Goal: Task Accomplishment & Management: Manage account settings

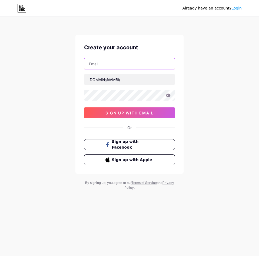
click at [114, 63] on input "text" at bounding box center [129, 63] width 90 height 11
click at [119, 66] on input "text" at bounding box center [129, 63] width 90 height 11
paste input "[EMAIL_ADDRESS][DOMAIN_NAME]"
type input "[EMAIL_ADDRESS][DOMAIN_NAME]"
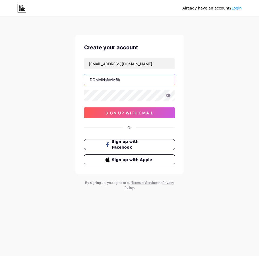
click at [131, 77] on input "text" at bounding box center [129, 79] width 90 height 11
paste input "aspenbarbershop"
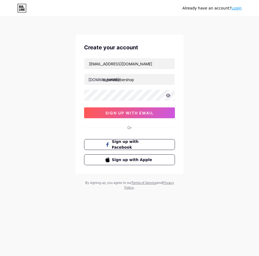
click at [131, 87] on div "[EMAIL_ADDRESS][DOMAIN_NAME] [DOMAIN_NAME]/ aspenbarbershop 0cAFcWeA7PuiU-xCWI3…" at bounding box center [129, 88] width 91 height 60
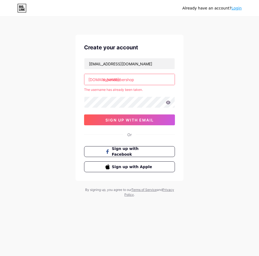
click at [117, 95] on div "[EMAIL_ADDRESS][DOMAIN_NAME] [DOMAIN_NAME]/ aspenbarbershop The username has al…" at bounding box center [129, 91] width 91 height 67
click at [151, 80] on input "aspenbarbershop" at bounding box center [129, 79] width 90 height 11
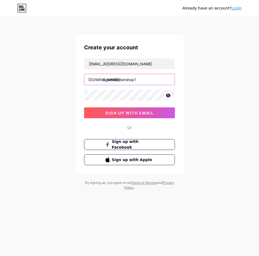
type input "aspenbarbershop1"
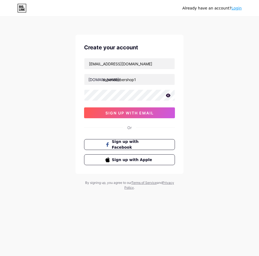
click at [214, 89] on div "Already have an account? Login Create your account [EMAIL_ADDRESS][DOMAIN_NAME]…" at bounding box center [129, 103] width 259 height 207
click at [157, 111] on button "sign up with email" at bounding box center [129, 112] width 91 height 11
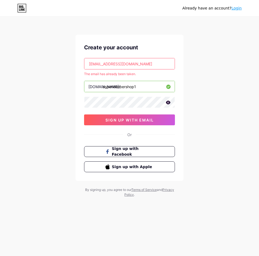
click at [238, 10] on link "Login" at bounding box center [237, 8] width 10 height 4
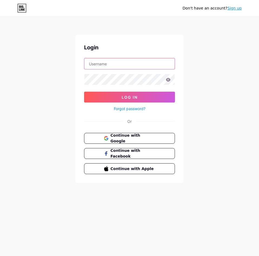
click at [126, 66] on input "text" at bounding box center [129, 63] width 90 height 11
click at [148, 68] on input "text" at bounding box center [129, 63] width 90 height 11
paste input "aspenbarbershop1"
type input "aspenbarbershop1"
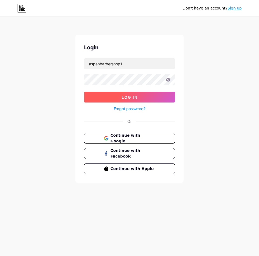
click at [119, 92] on button "Log In" at bounding box center [129, 96] width 91 height 11
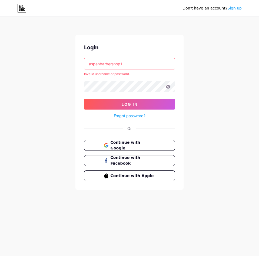
click at [136, 115] on link "Forgot password?" at bounding box center [130, 116] width 32 height 6
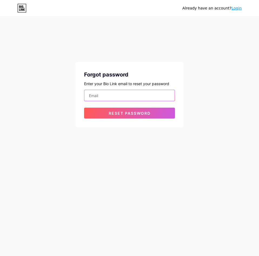
click at [123, 97] on input "email" at bounding box center [129, 95] width 90 height 11
paste input "[EMAIL_ADDRESS][DOMAIN_NAME]"
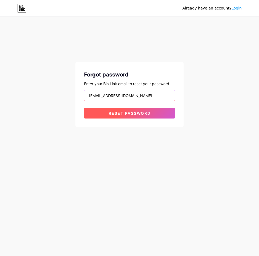
type input "[EMAIL_ADDRESS][DOMAIN_NAME]"
click at [128, 114] on span "Reset password" at bounding box center [130, 113] width 42 height 5
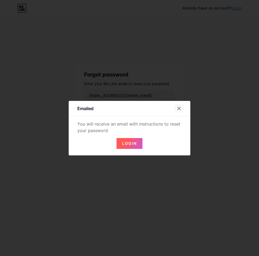
click at [180, 109] on icon at bounding box center [179, 108] width 3 height 3
